Goal: Find specific page/section: Find specific page/section

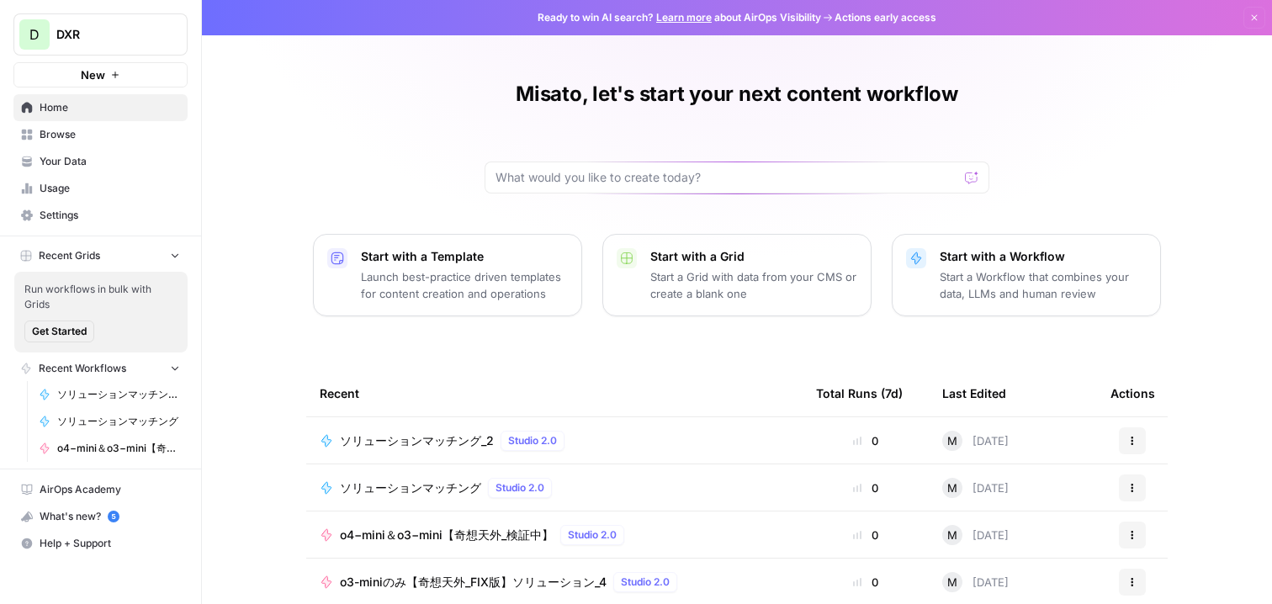
click at [108, 142] on link "Browse" at bounding box center [100, 134] width 174 height 27
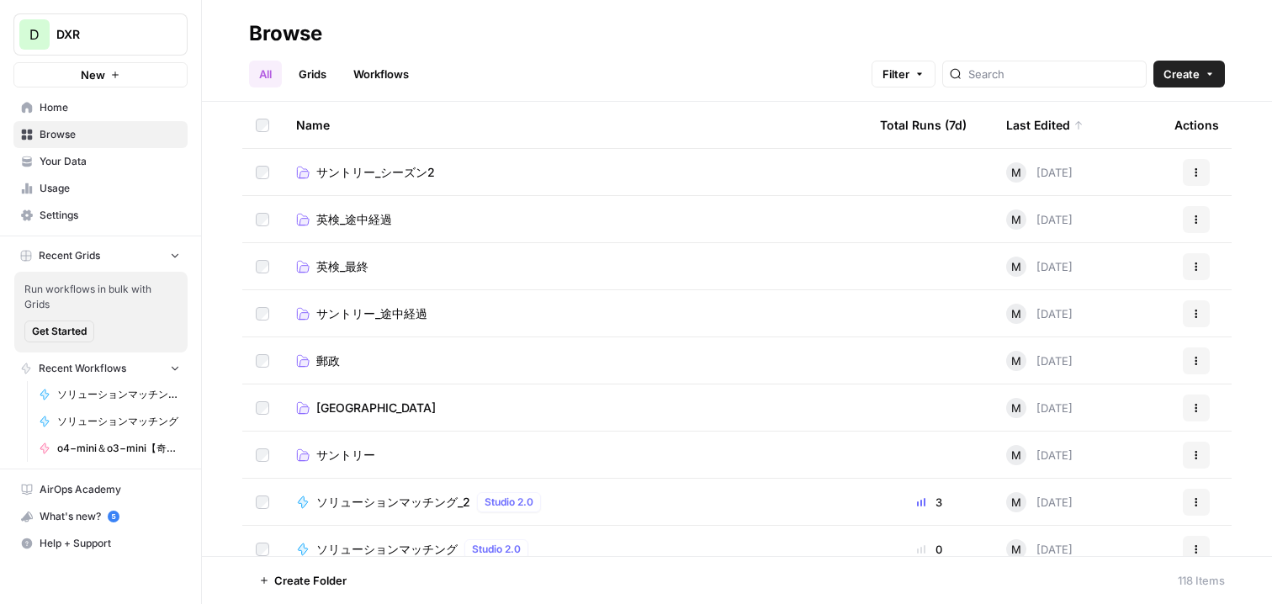
click at [334, 255] on td "英検_最終" at bounding box center [575, 266] width 584 height 46
click at [352, 269] on span "英検_最終" at bounding box center [342, 266] width 52 height 17
